Goal: Information Seeking & Learning: Compare options

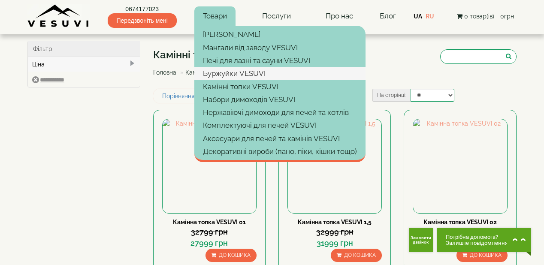
click at [226, 70] on link "Буржуйки VESUVI" at bounding box center [279, 73] width 171 height 13
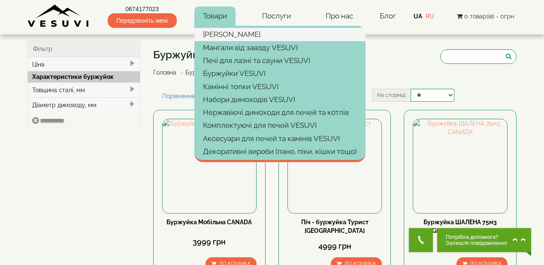
click at [215, 33] on link "[PERSON_NAME]" at bounding box center [279, 34] width 171 height 13
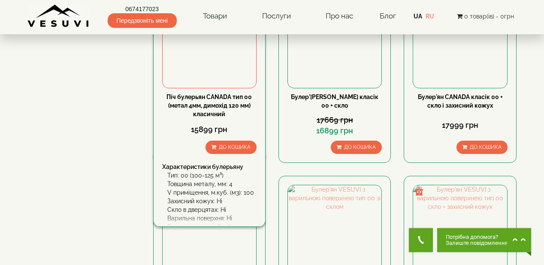
scroll to position [446, 0]
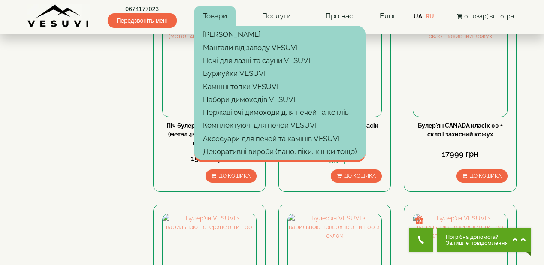
click at [218, 14] on link "Товари" at bounding box center [214, 16] width 41 height 20
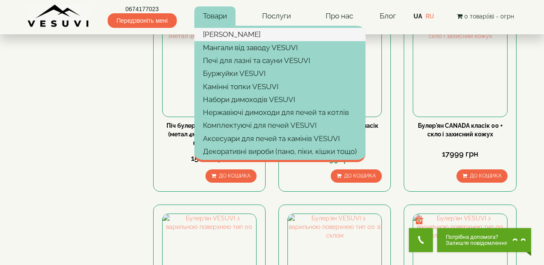
click at [223, 31] on link "[PERSON_NAME]" at bounding box center [279, 34] width 171 height 13
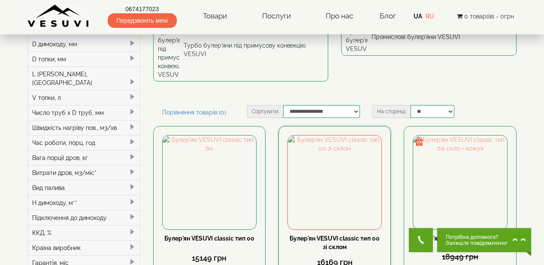
scroll to position [137, 0]
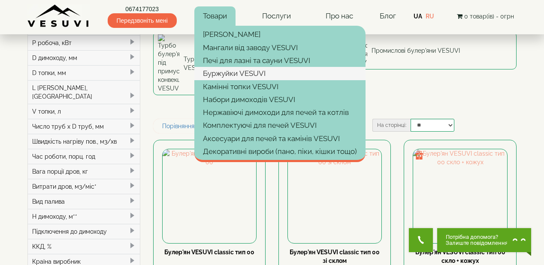
click at [223, 70] on link "Буржуйки VESUVI" at bounding box center [279, 73] width 171 height 13
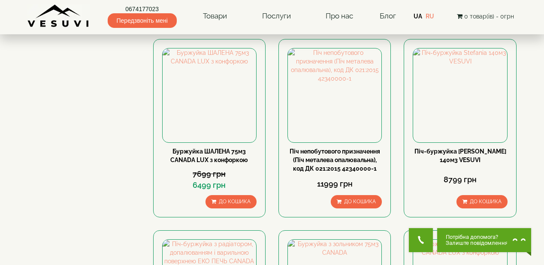
type input "****"
type input "*****"
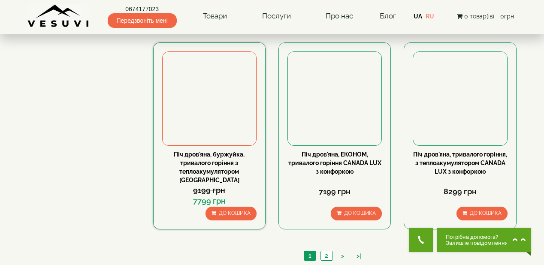
scroll to position [823, 0]
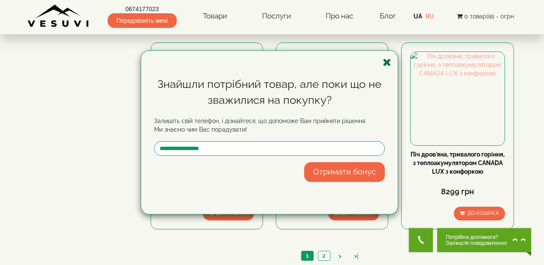
click at [389, 63] on icon "button" at bounding box center [387, 62] width 9 height 11
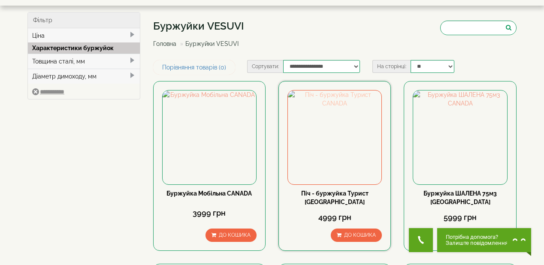
scroll to position [69, 0]
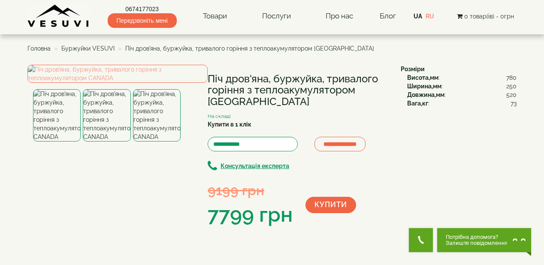
scroll to position [34, 0]
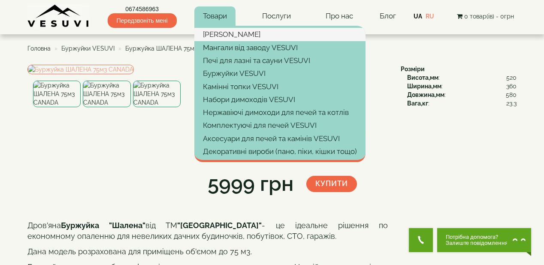
click at [223, 36] on link "[PERSON_NAME]" at bounding box center [279, 34] width 171 height 13
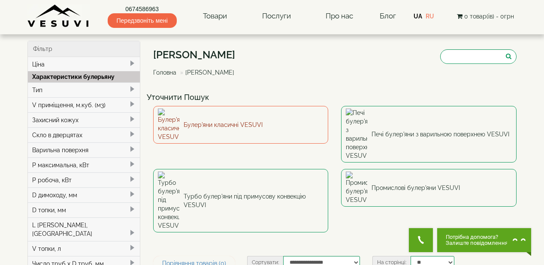
click at [272, 118] on link "Булер'яни класичні VESUVI" at bounding box center [240, 125] width 175 height 38
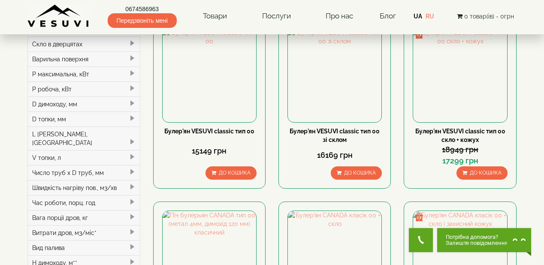
scroll to position [103, 0]
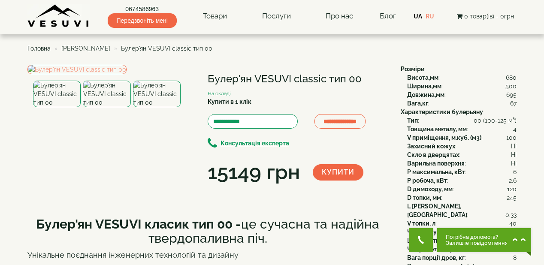
scroll to position [34, 0]
